Goal: Check status: Check status

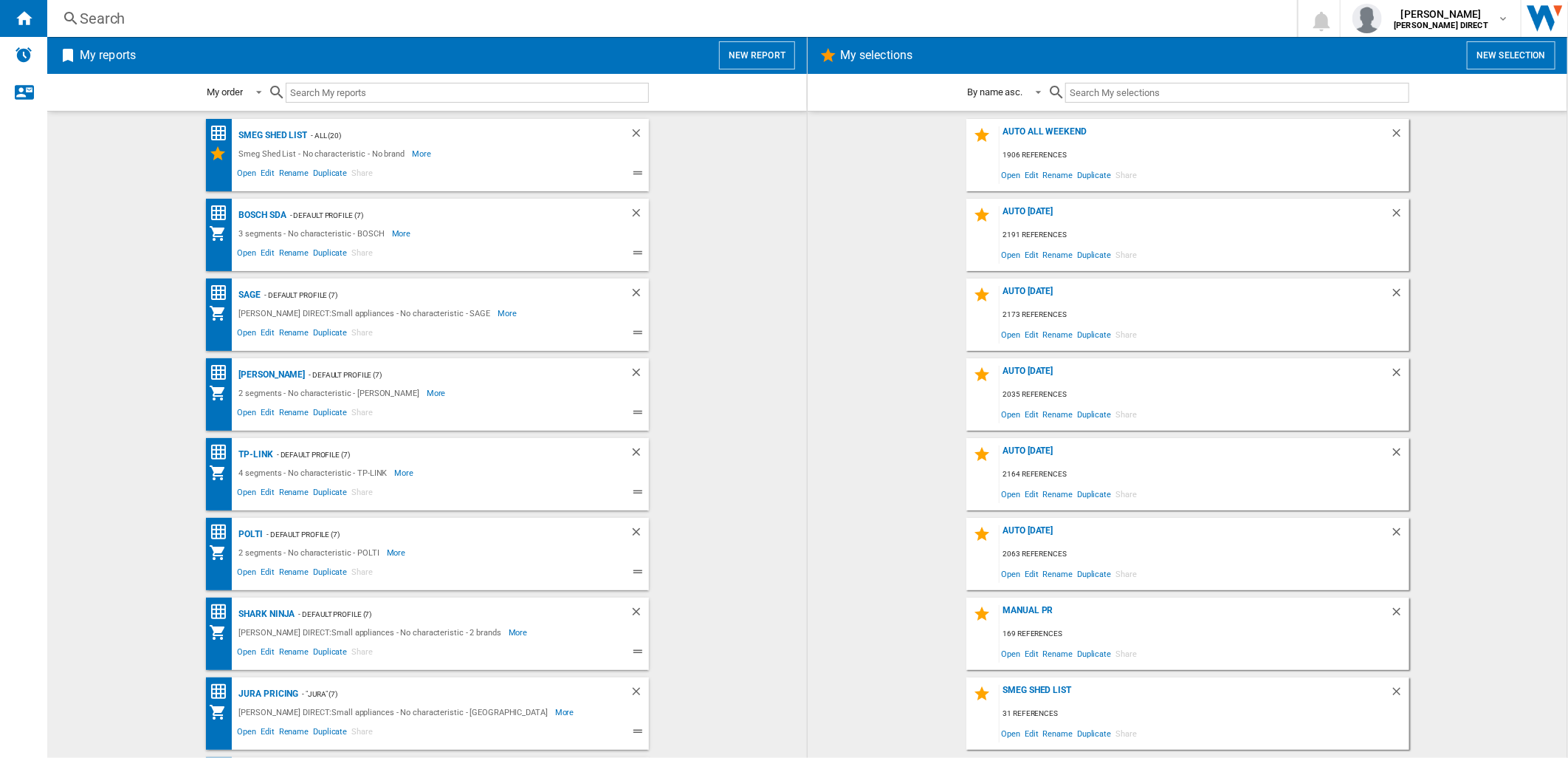
click at [880, 240] on wk-selection "AUTO [DATE] 2191 references Open Edit Rename Duplicate Share" at bounding box center [1187, 234] width 730 height 73
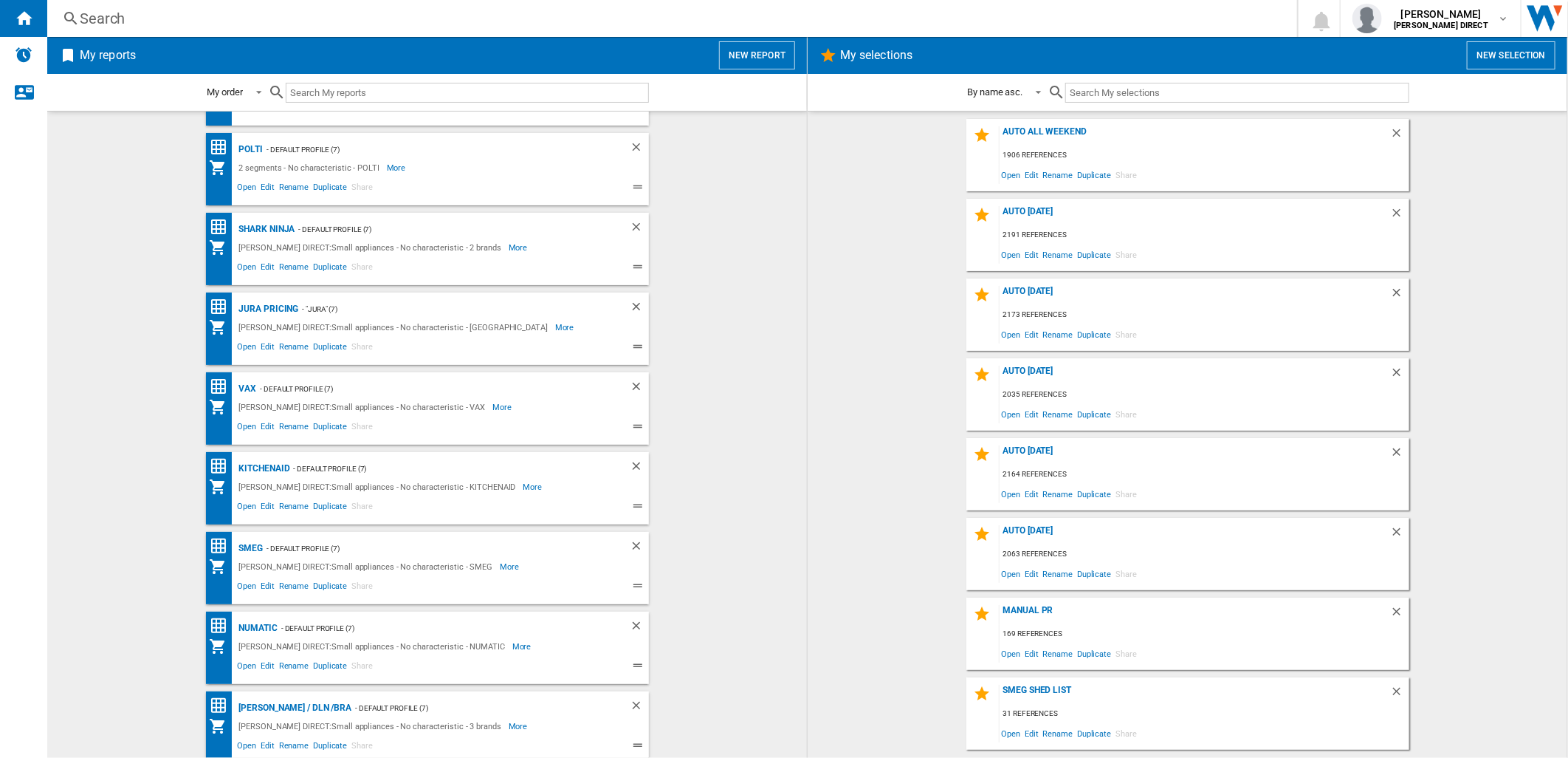
scroll to position [410, 0]
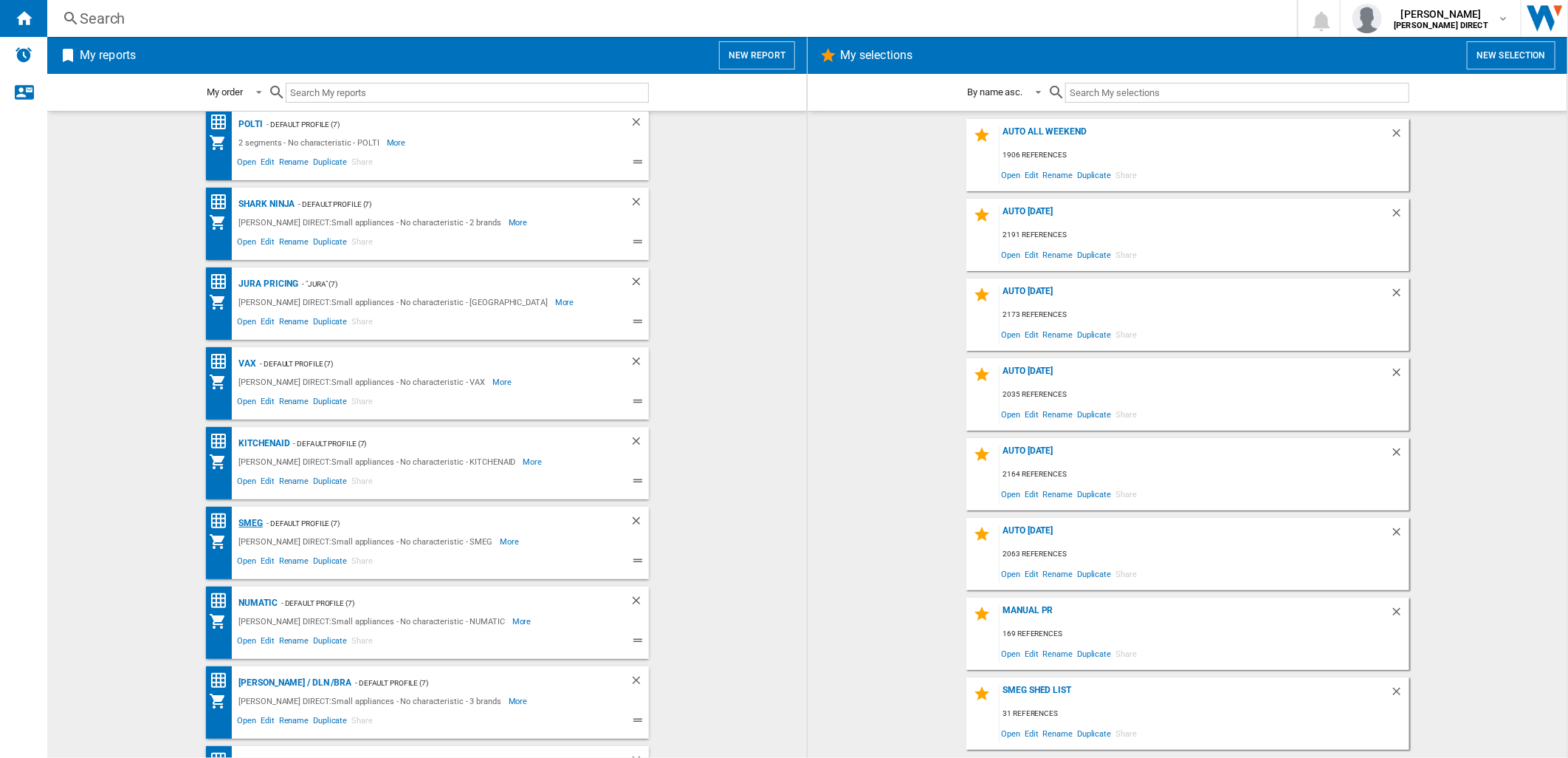
click at [249, 518] on div "SMEG" at bounding box center [249, 523] width 28 height 19
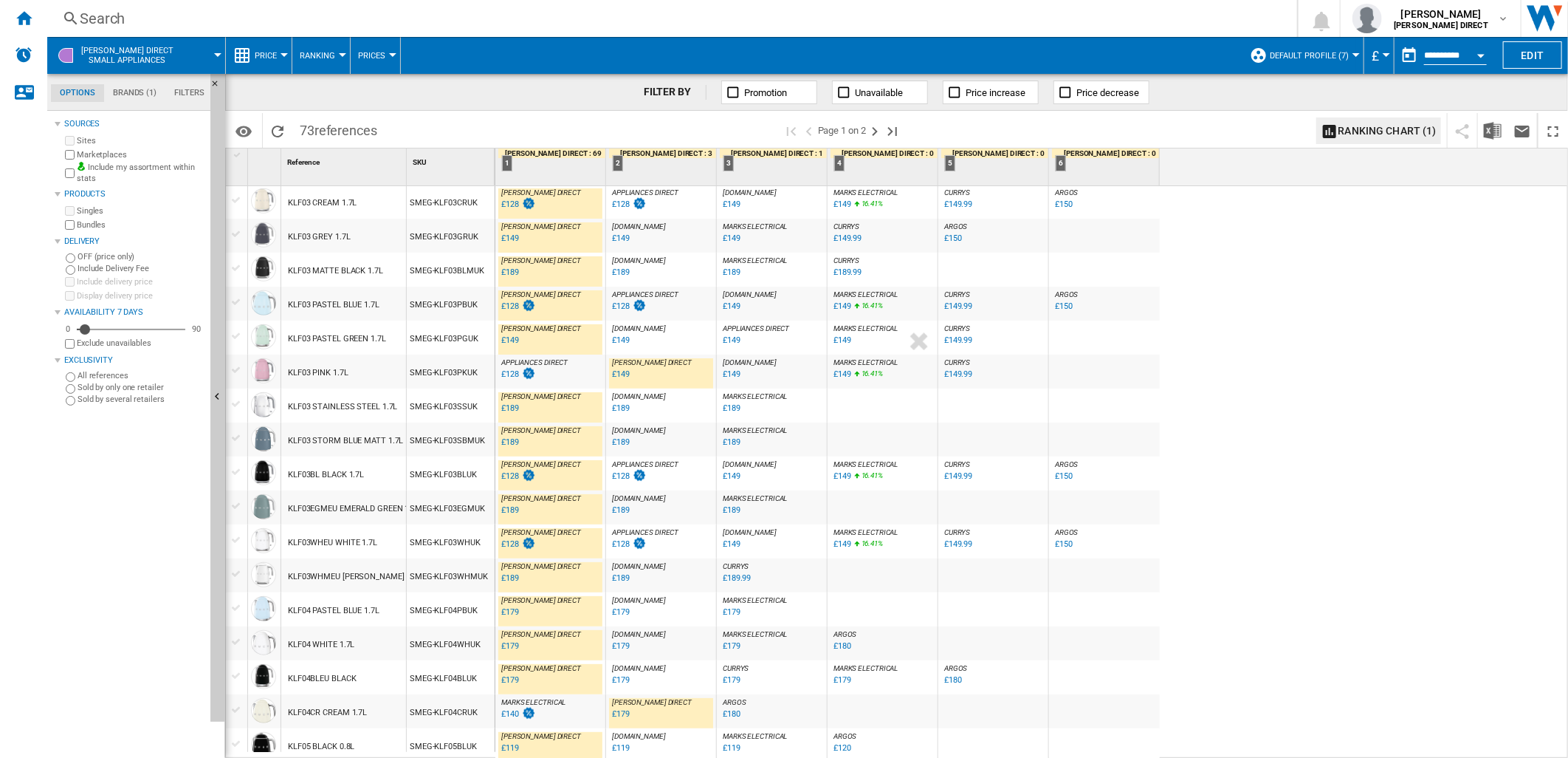
scroll to position [651, 0]
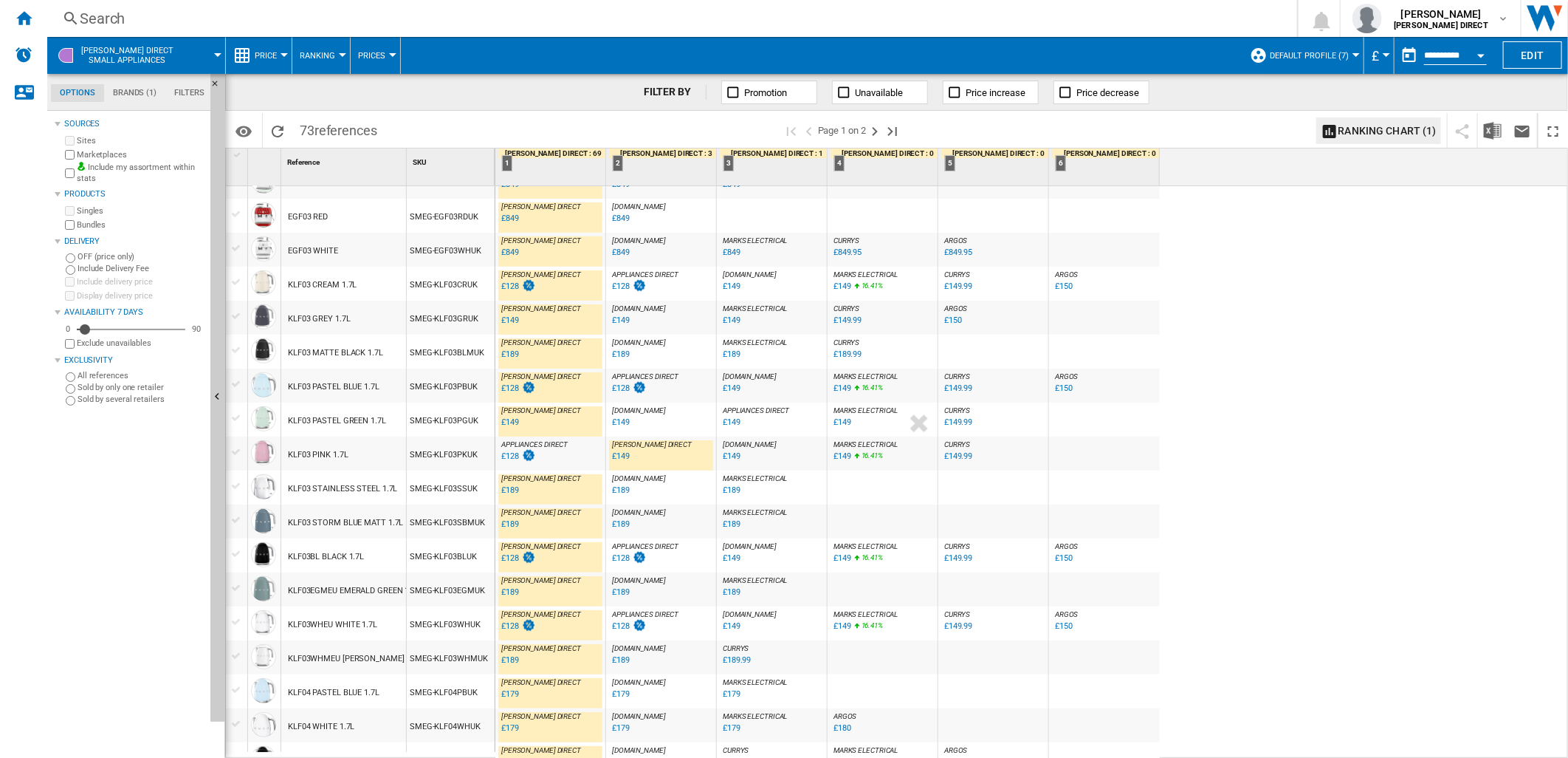
click at [621, 288] on div "£128" at bounding box center [621, 286] width 18 height 10
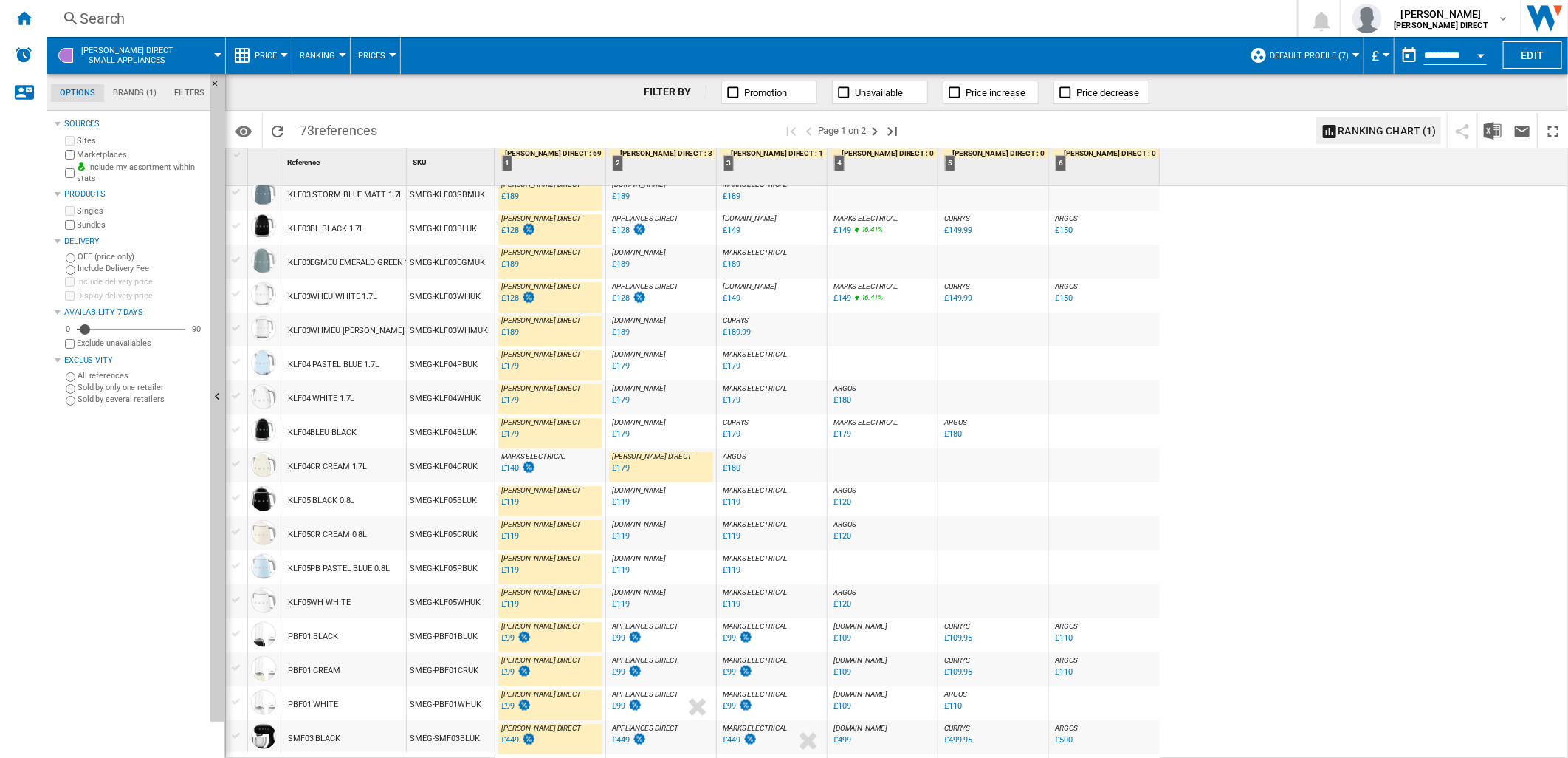
scroll to position [1143, 0]
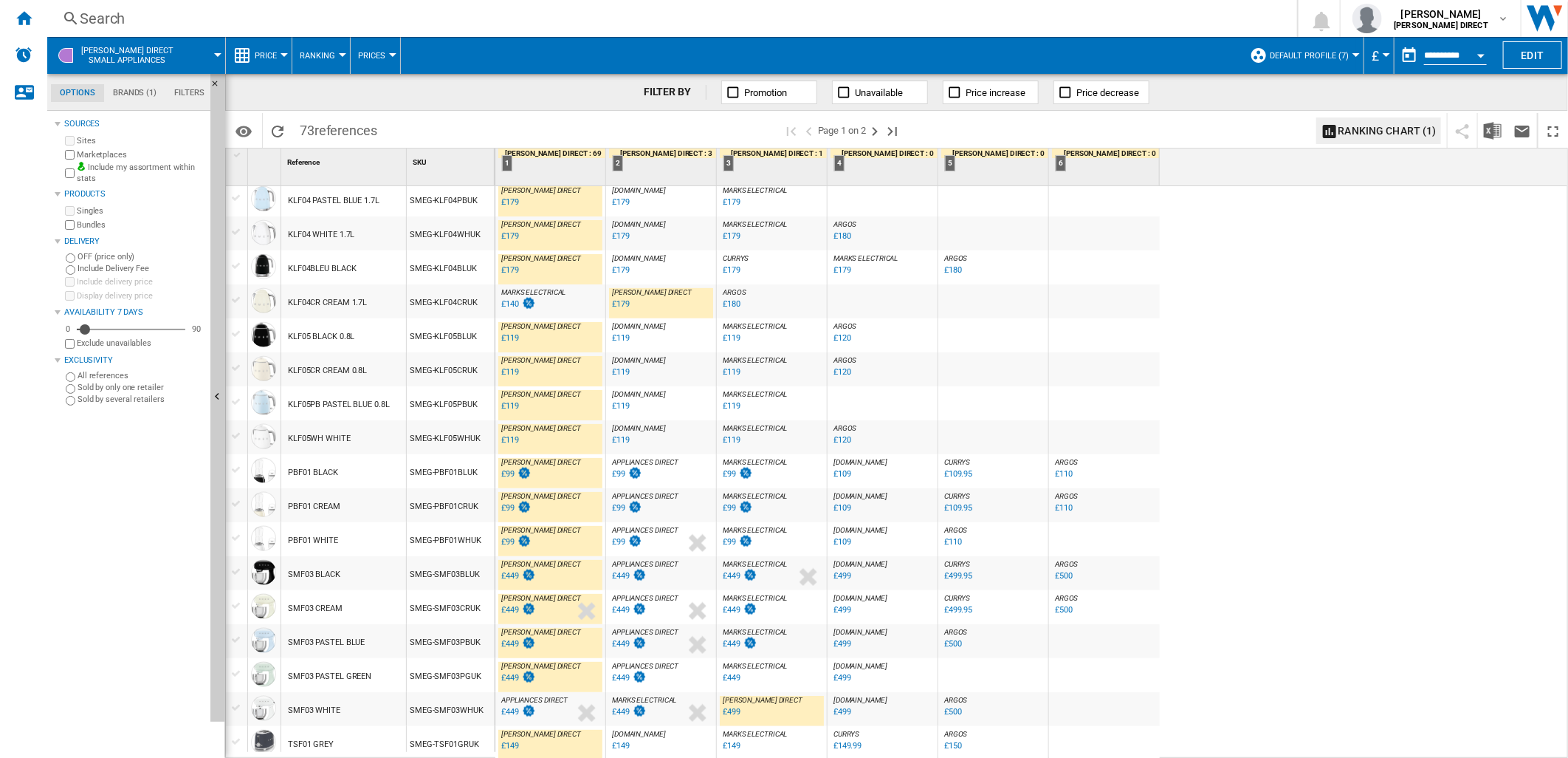
click at [1312, 61] on button "Default profile (7)" at bounding box center [1313, 55] width 87 height 37
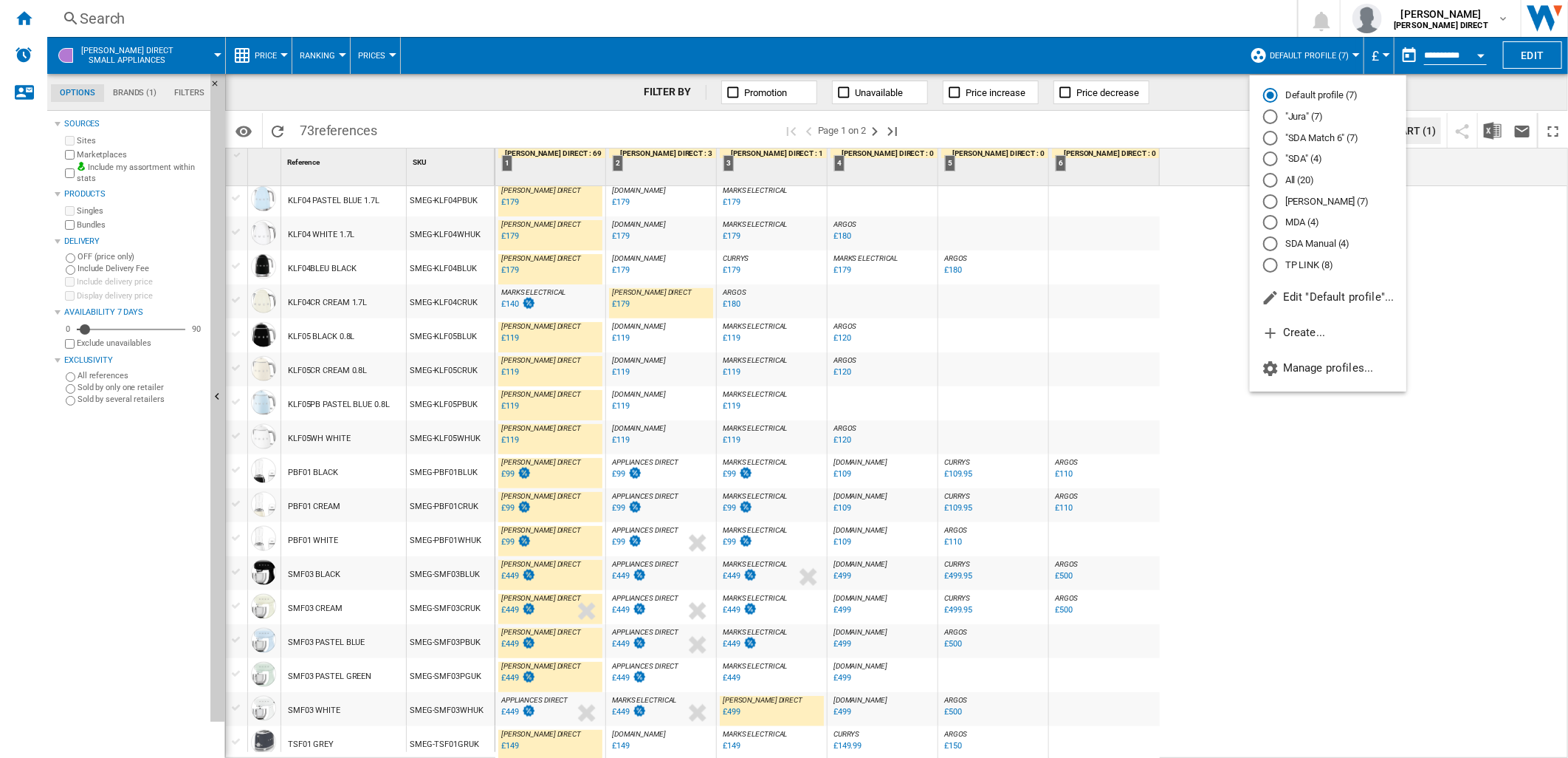
click at [1304, 184] on md-radio-button "All (20)" at bounding box center [1328, 181] width 130 height 14
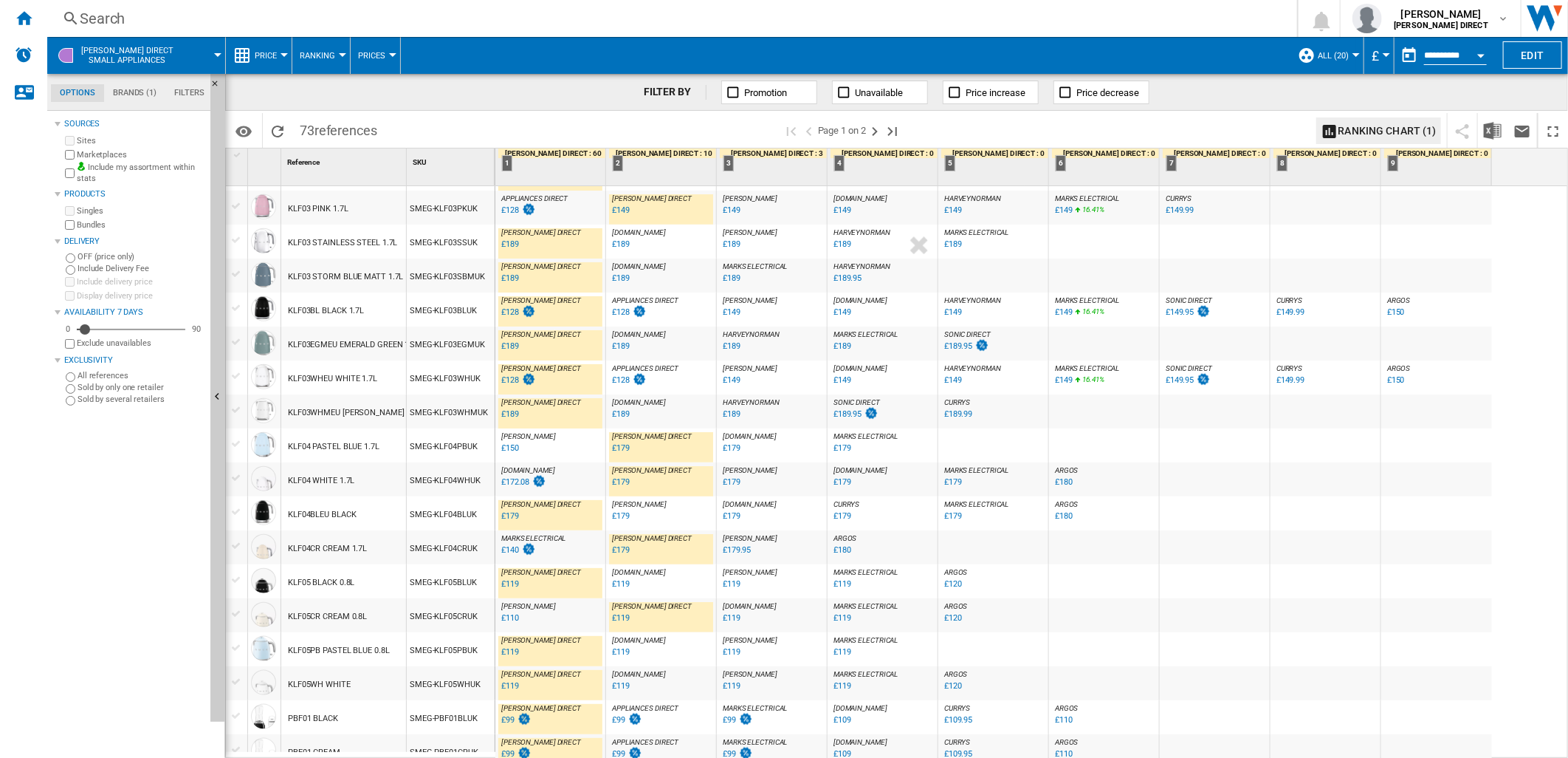
scroll to position [651, 0]
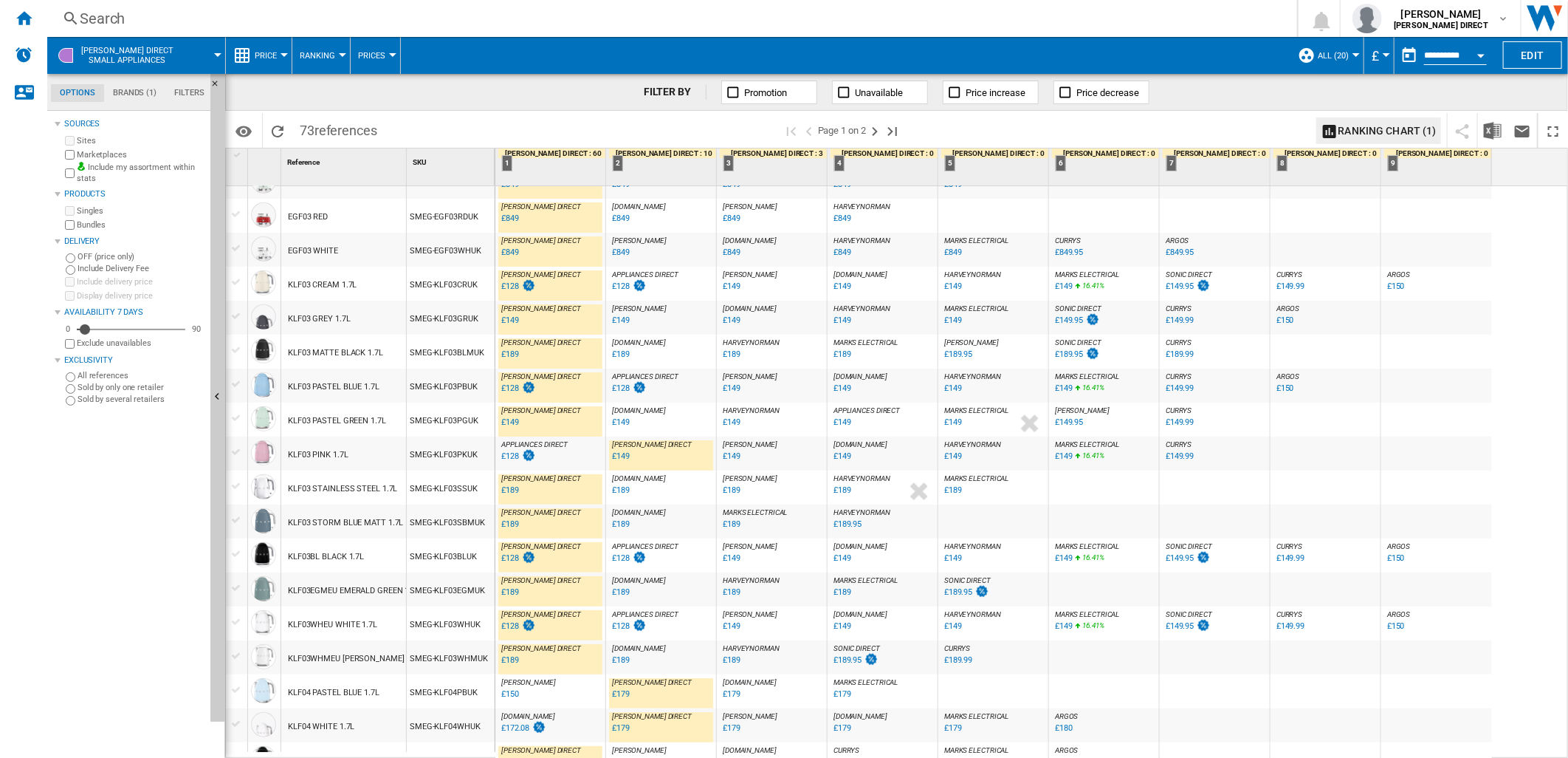
click at [628, 286] on div "£128" at bounding box center [628, 286] width 37 height 15
